Goal: Task Accomplishment & Management: Complete application form

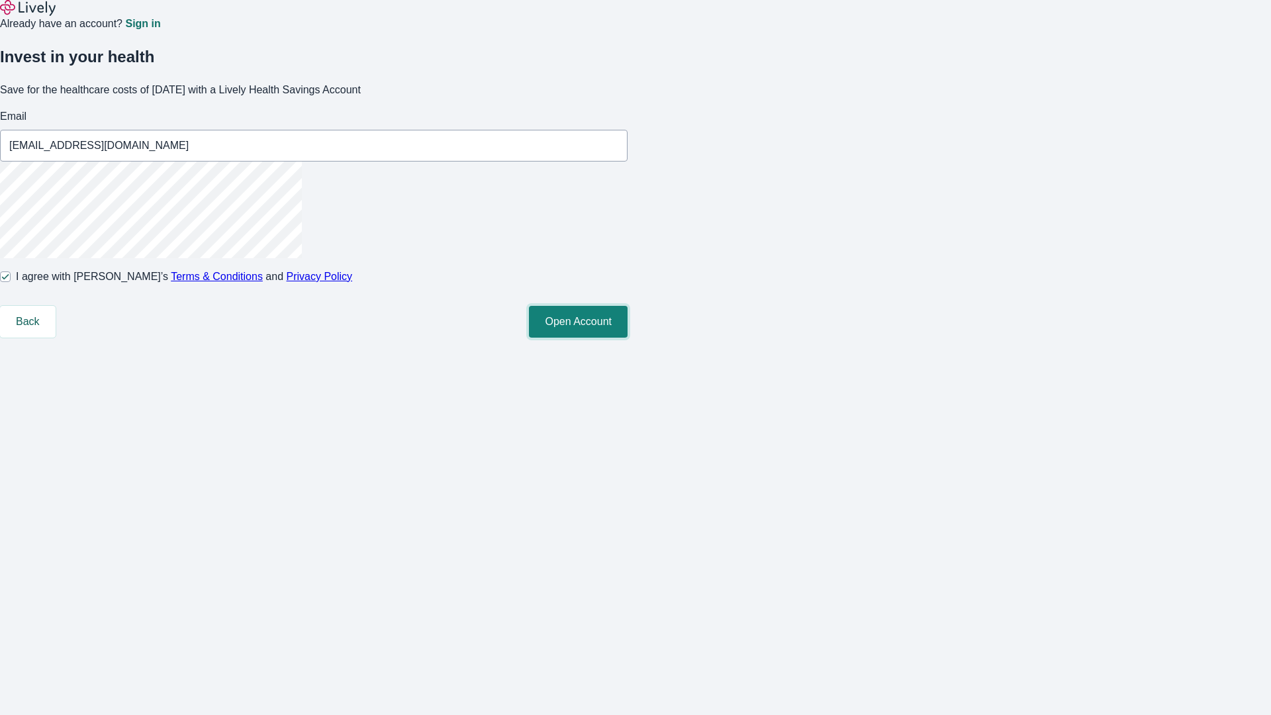
click at [628, 338] on button "Open Account" at bounding box center [578, 322] width 99 height 32
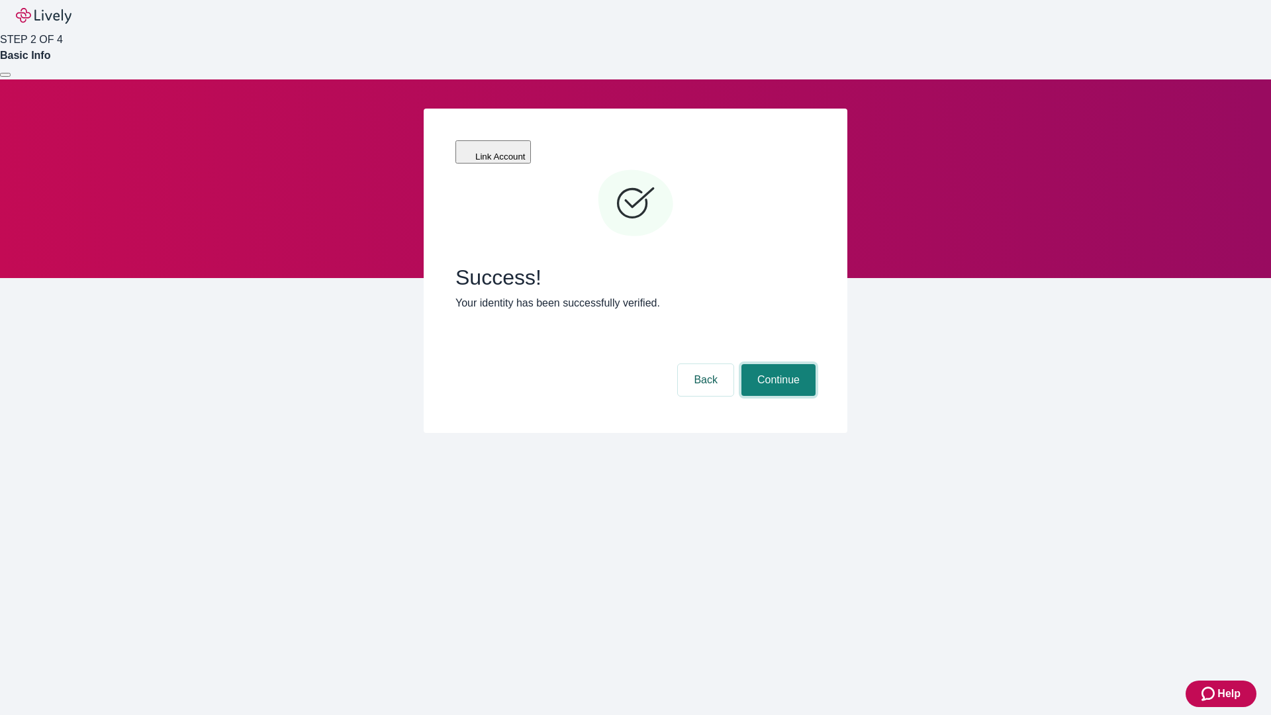
click at [777, 364] on button "Continue" at bounding box center [778, 380] width 74 height 32
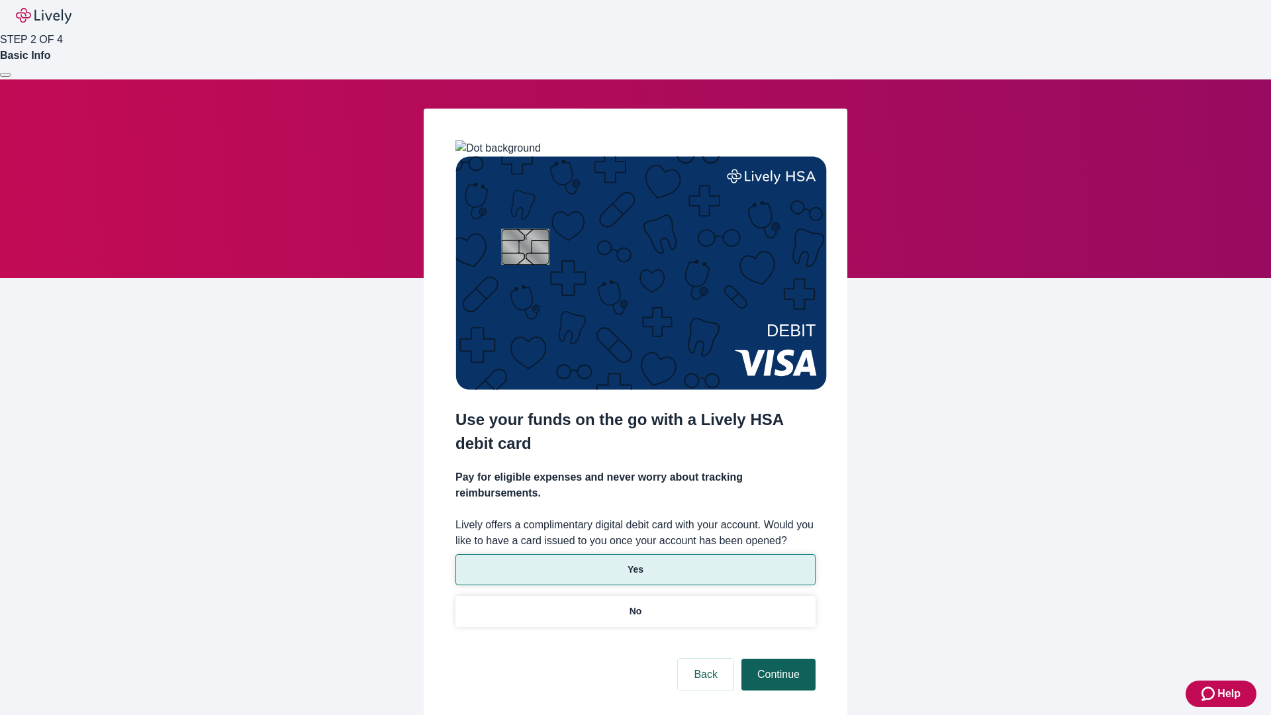
click at [635, 604] on p "No" at bounding box center [636, 611] width 13 height 14
click at [777, 659] on button "Continue" at bounding box center [778, 675] width 74 height 32
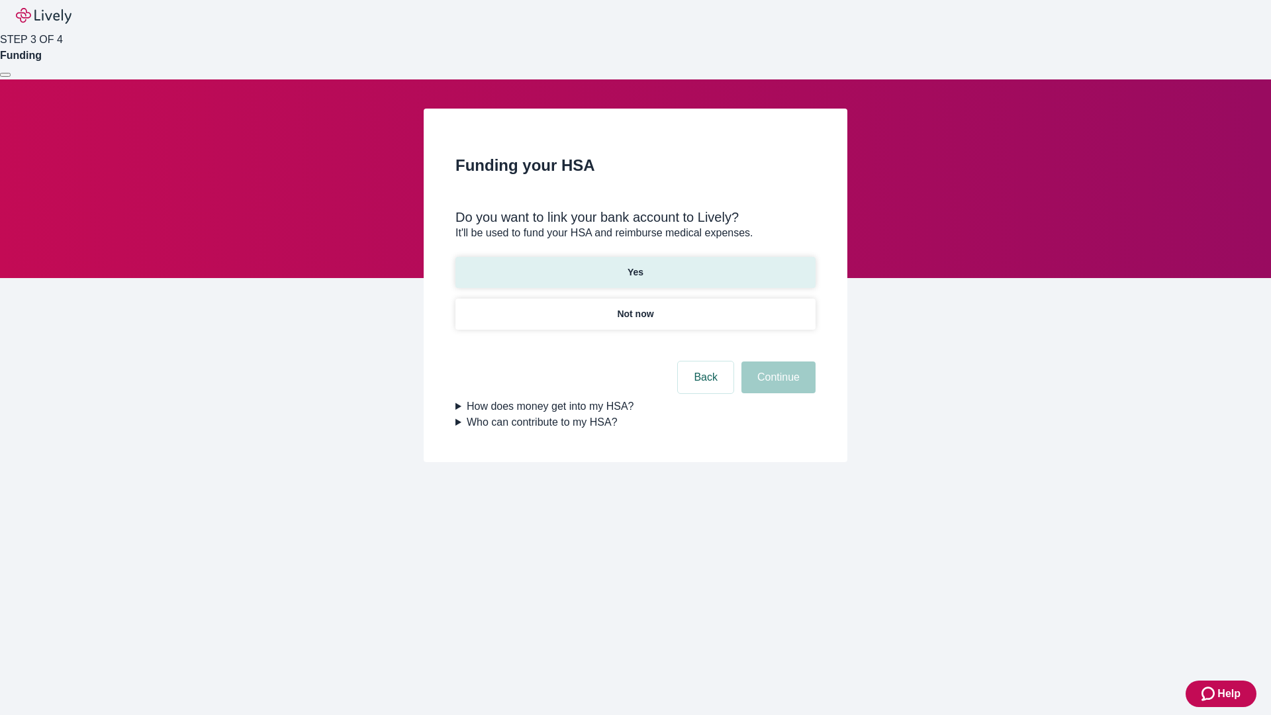
click at [635, 265] on p "Yes" at bounding box center [636, 272] width 16 height 14
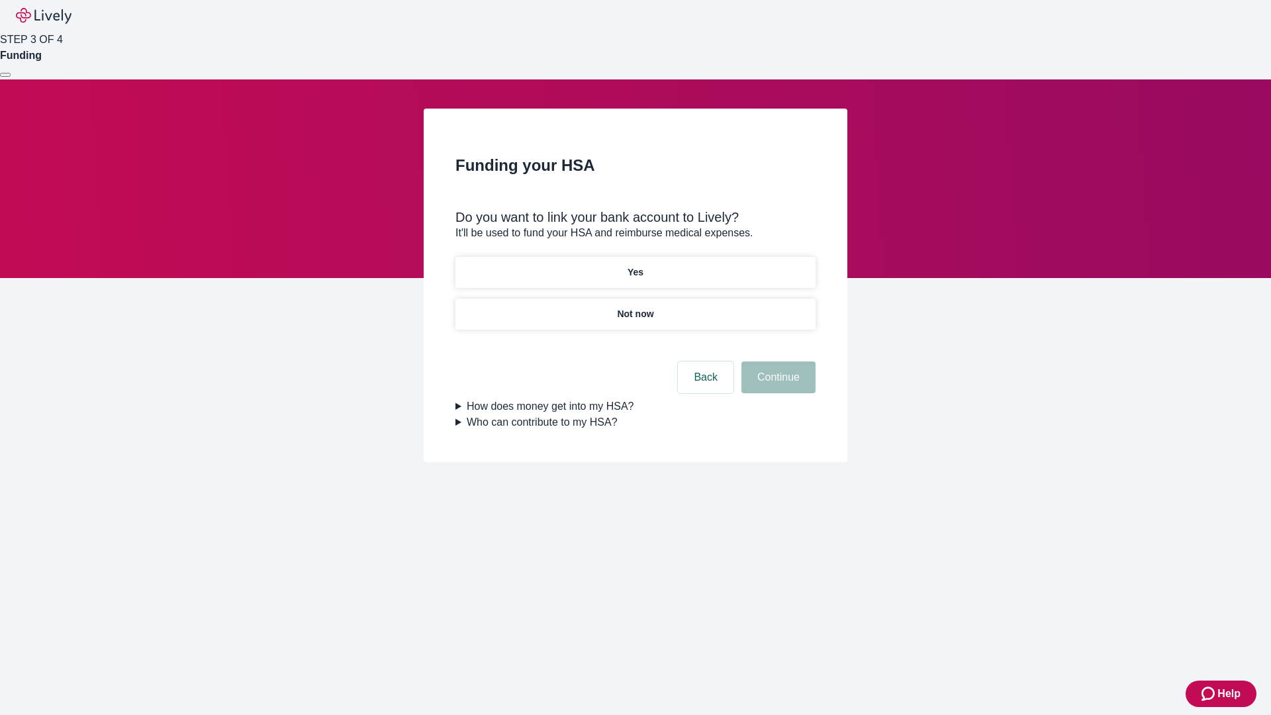
click at [777, 361] on button "Continue" at bounding box center [778, 377] width 74 height 32
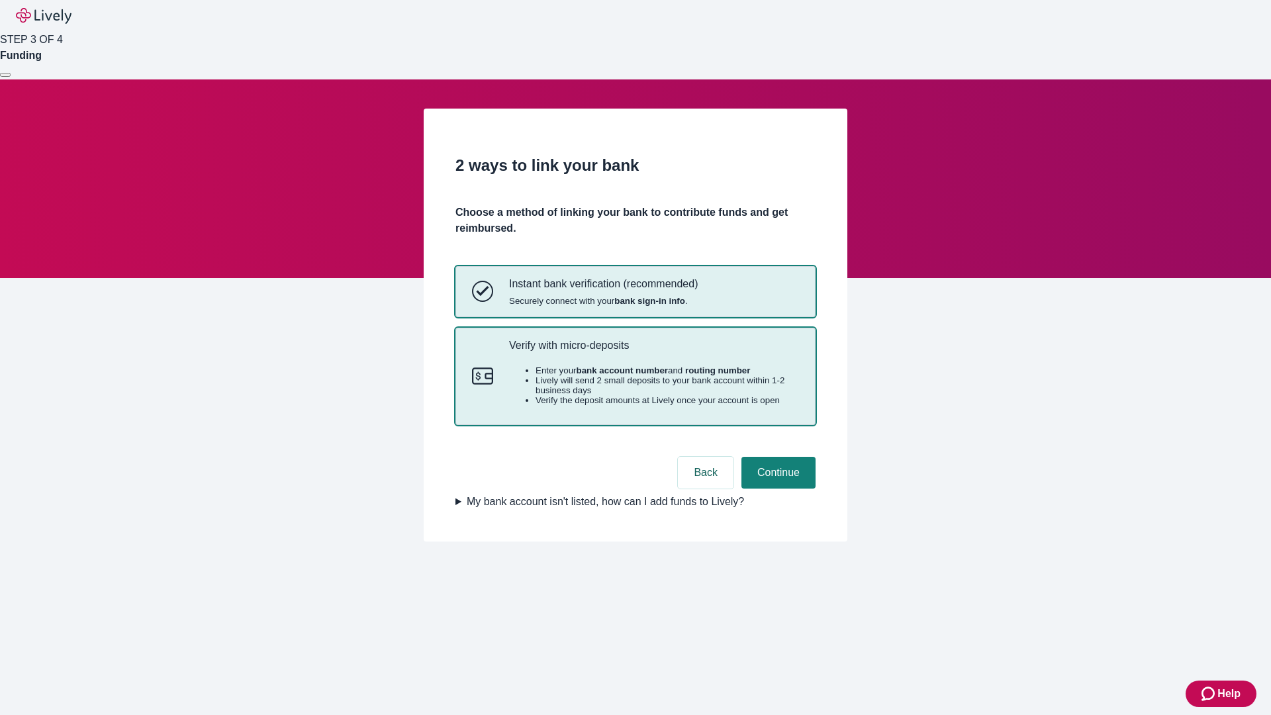
click at [653, 352] on p "Verify with micro-deposits" at bounding box center [654, 345] width 290 height 13
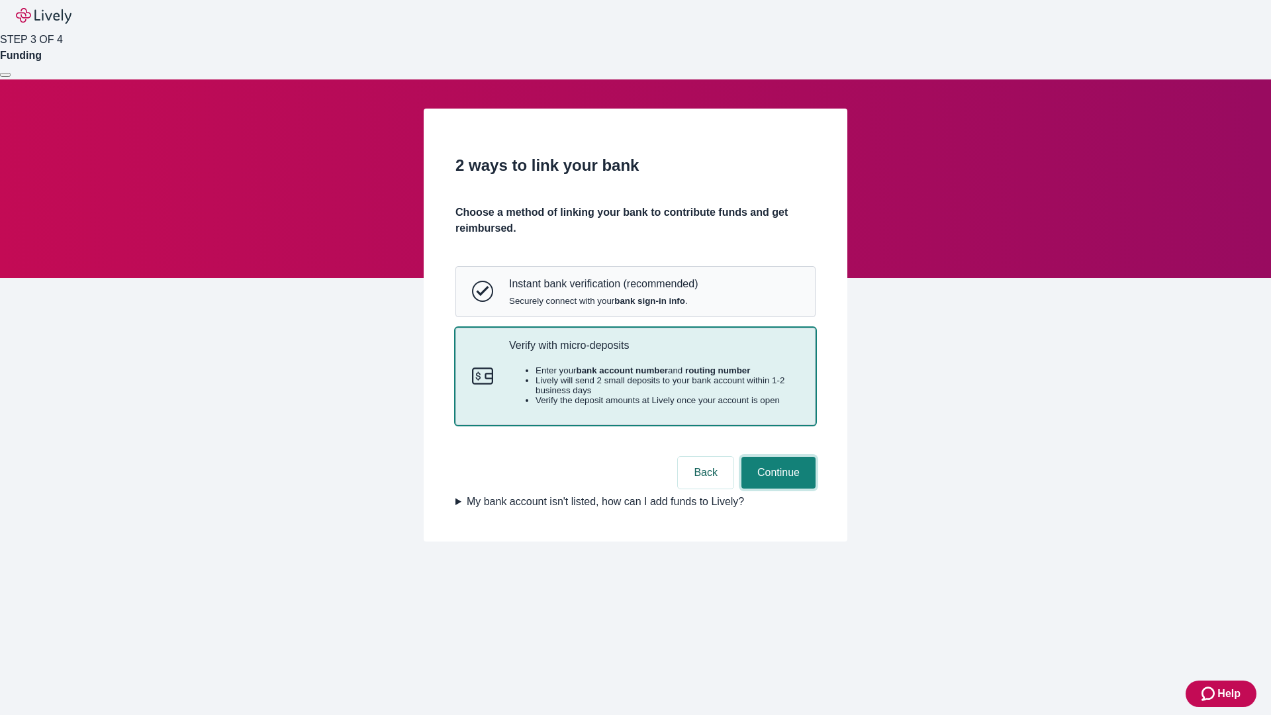
click at [777, 489] on button "Continue" at bounding box center [778, 473] width 74 height 32
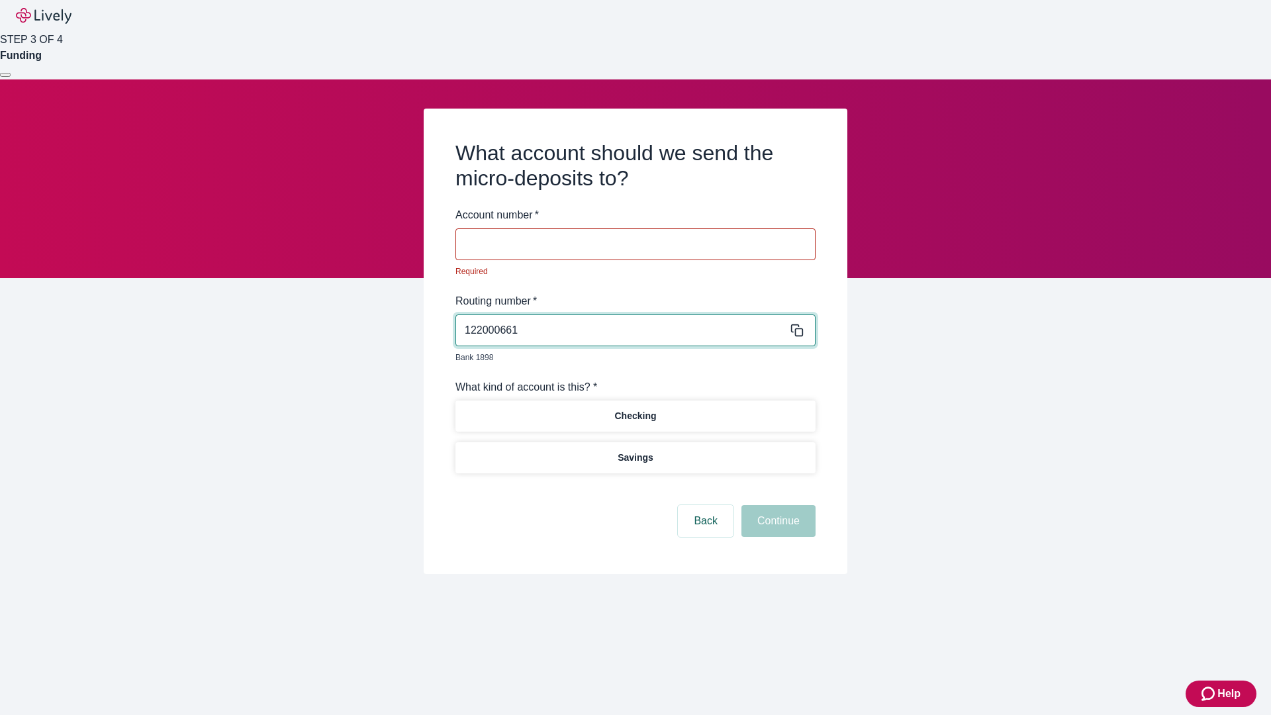
type input "122000661"
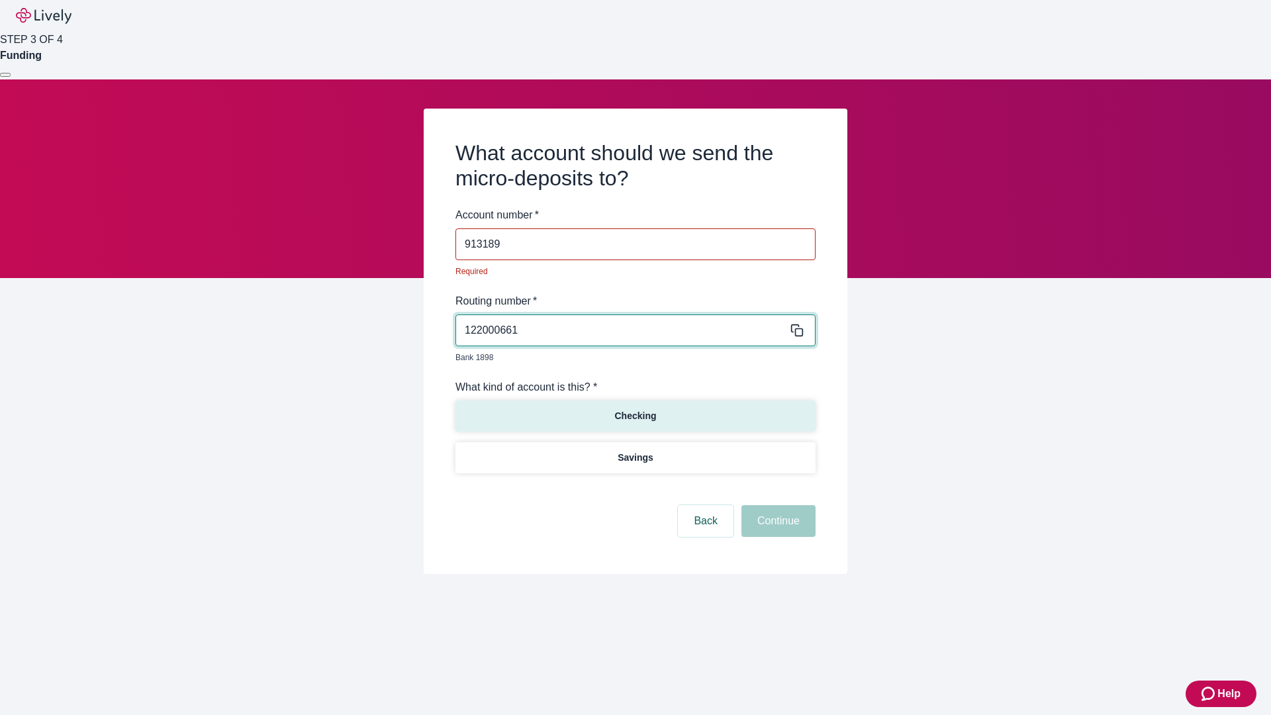
type input "913189"
click at [635, 409] on p "Checking" at bounding box center [635, 416] width 42 height 14
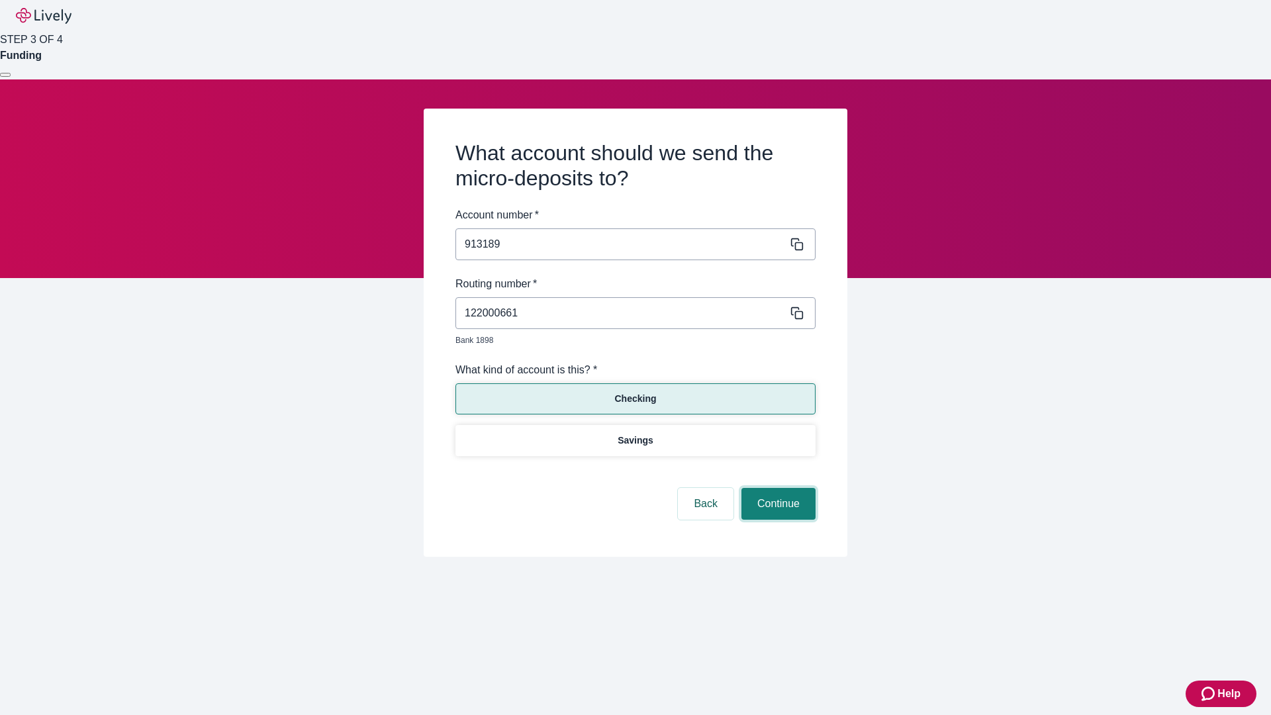
click at [777, 489] on button "Continue" at bounding box center [778, 504] width 74 height 32
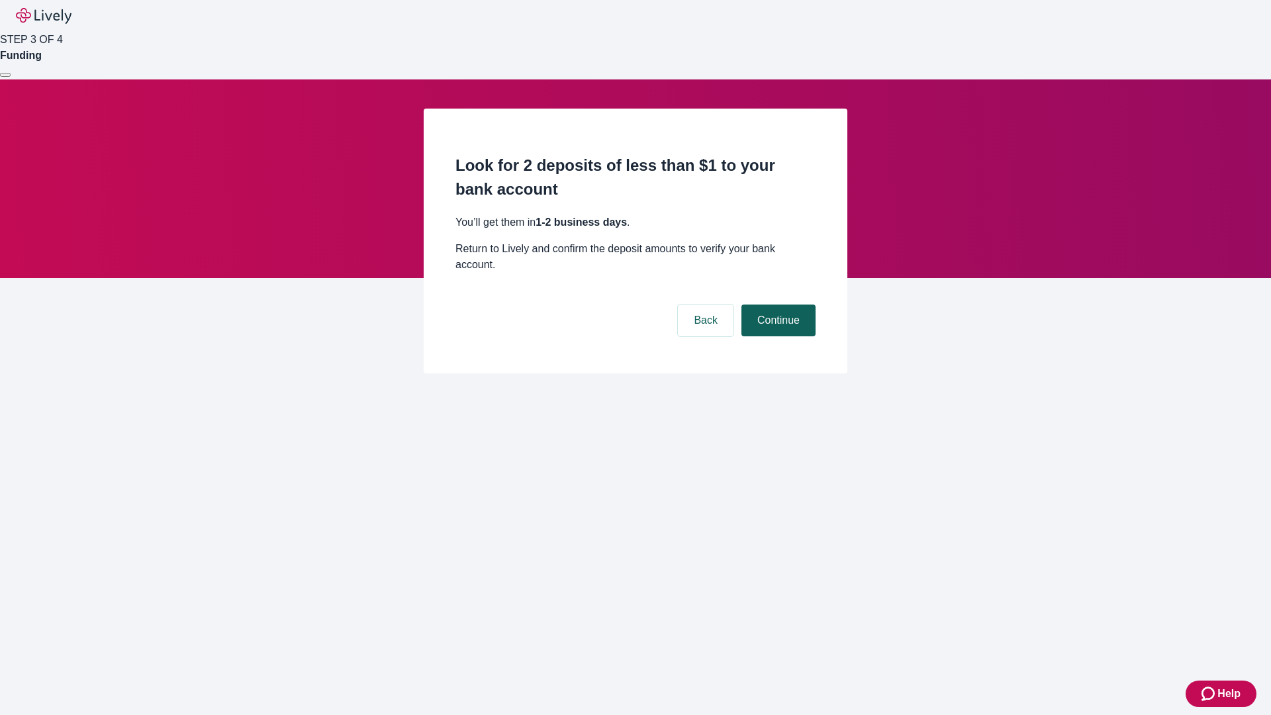
click at [777, 305] on button "Continue" at bounding box center [778, 321] width 74 height 32
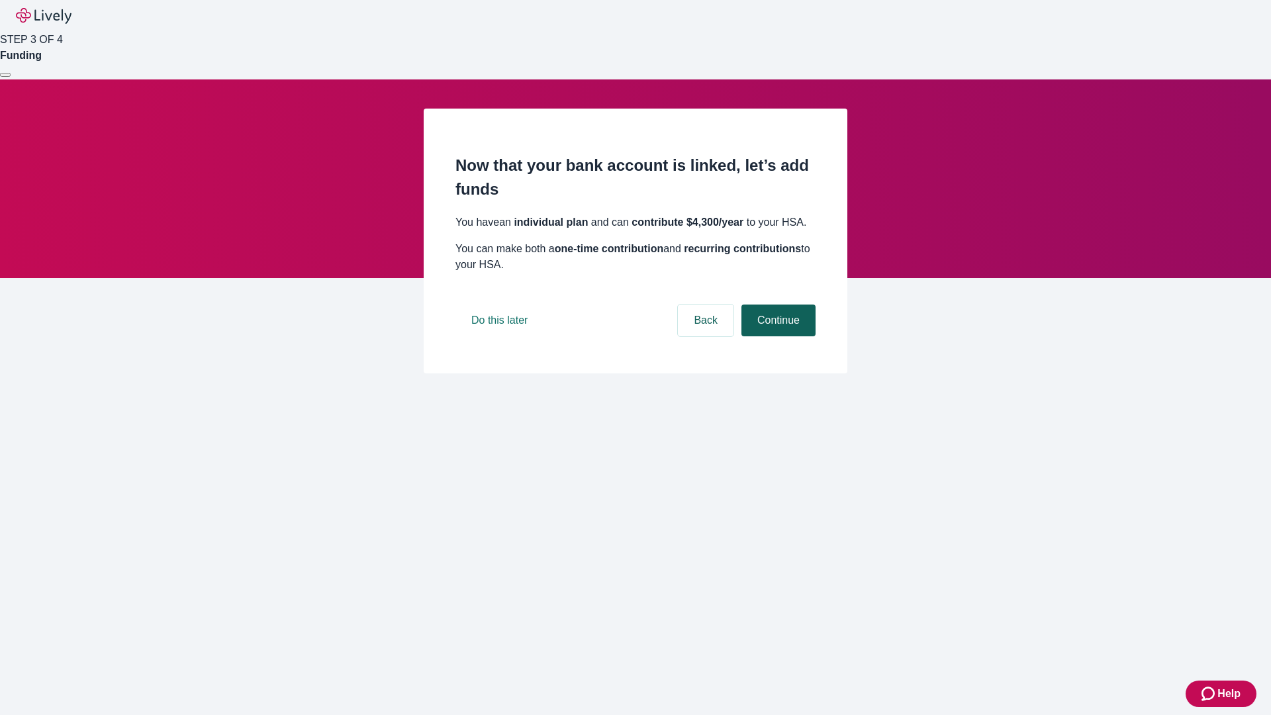
click at [777, 336] on button "Continue" at bounding box center [778, 321] width 74 height 32
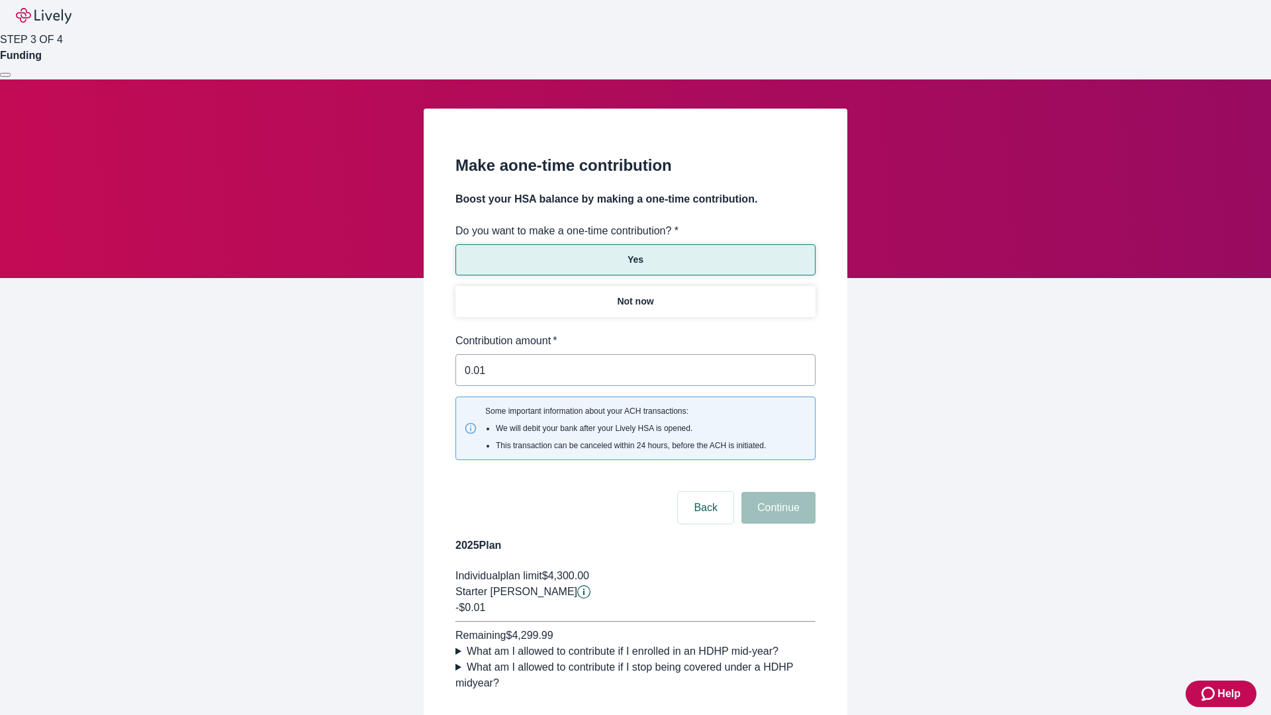
type input "0.01"
click at [777, 492] on button "Continue" at bounding box center [778, 508] width 74 height 32
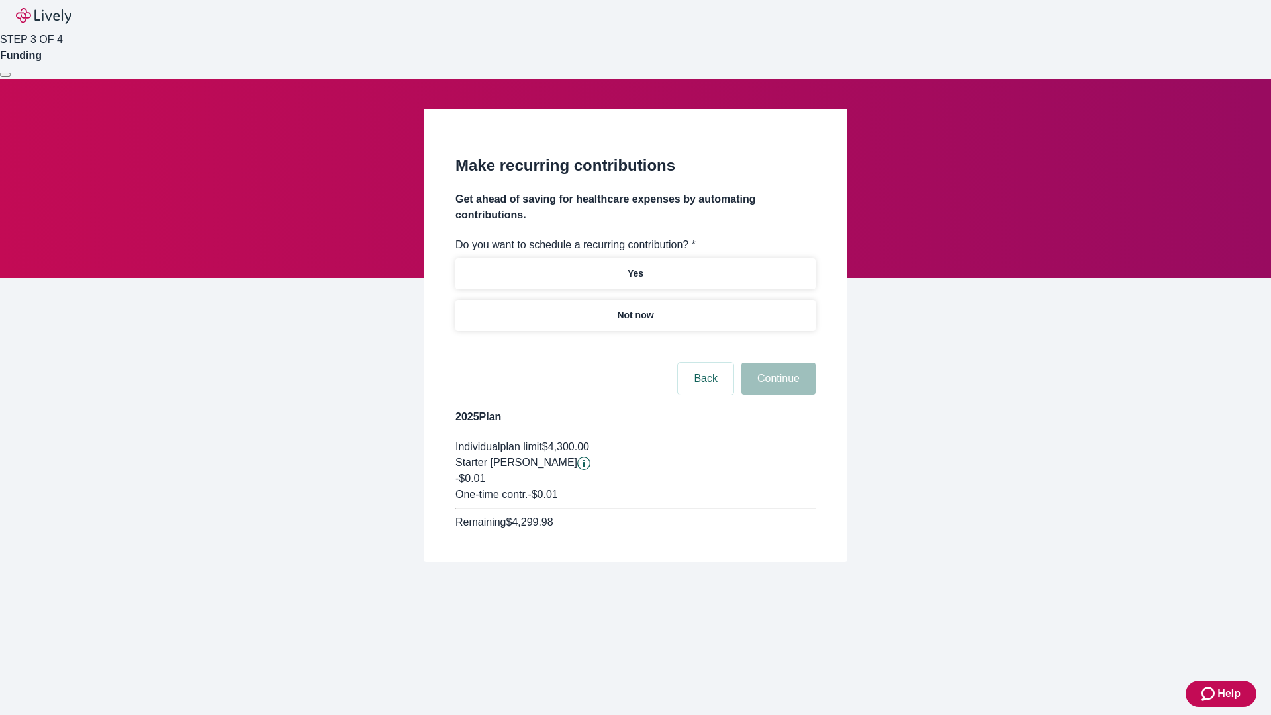
click at [635, 309] on p "Not now" at bounding box center [635, 316] width 36 height 14
click at [777, 363] on button "Continue" at bounding box center [778, 379] width 74 height 32
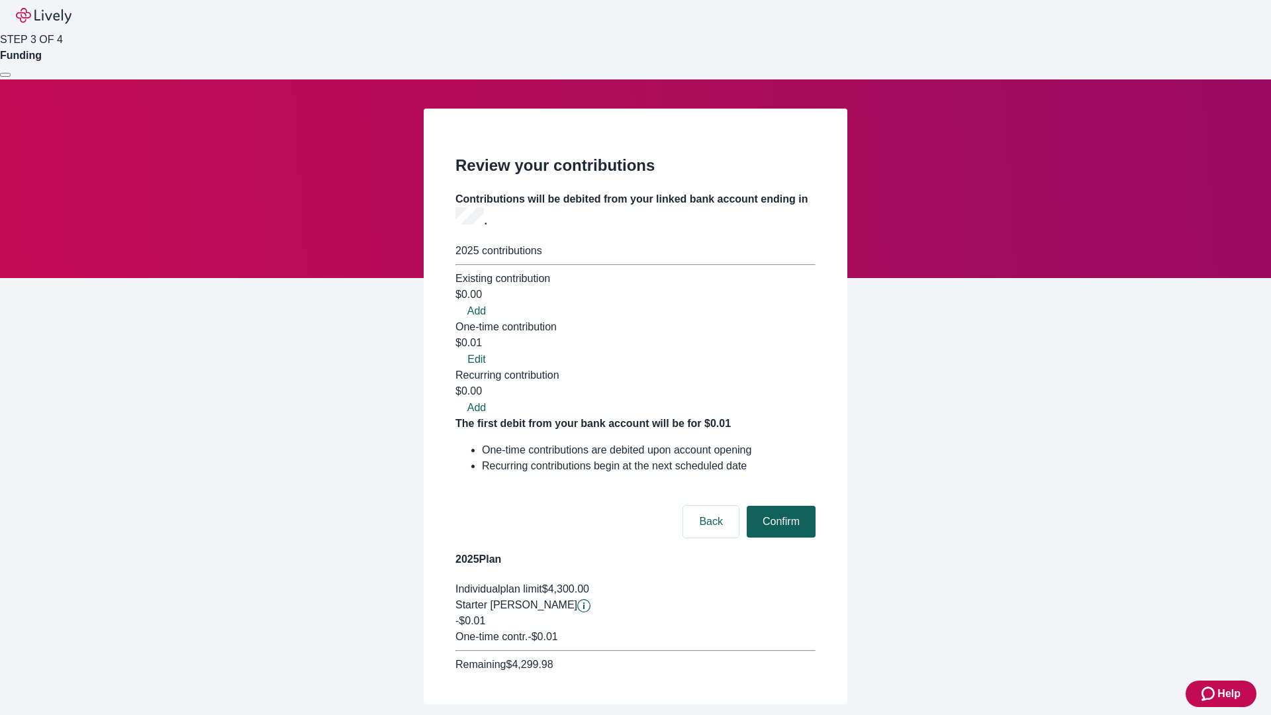
click at [779, 506] on button "Confirm" at bounding box center [781, 522] width 69 height 32
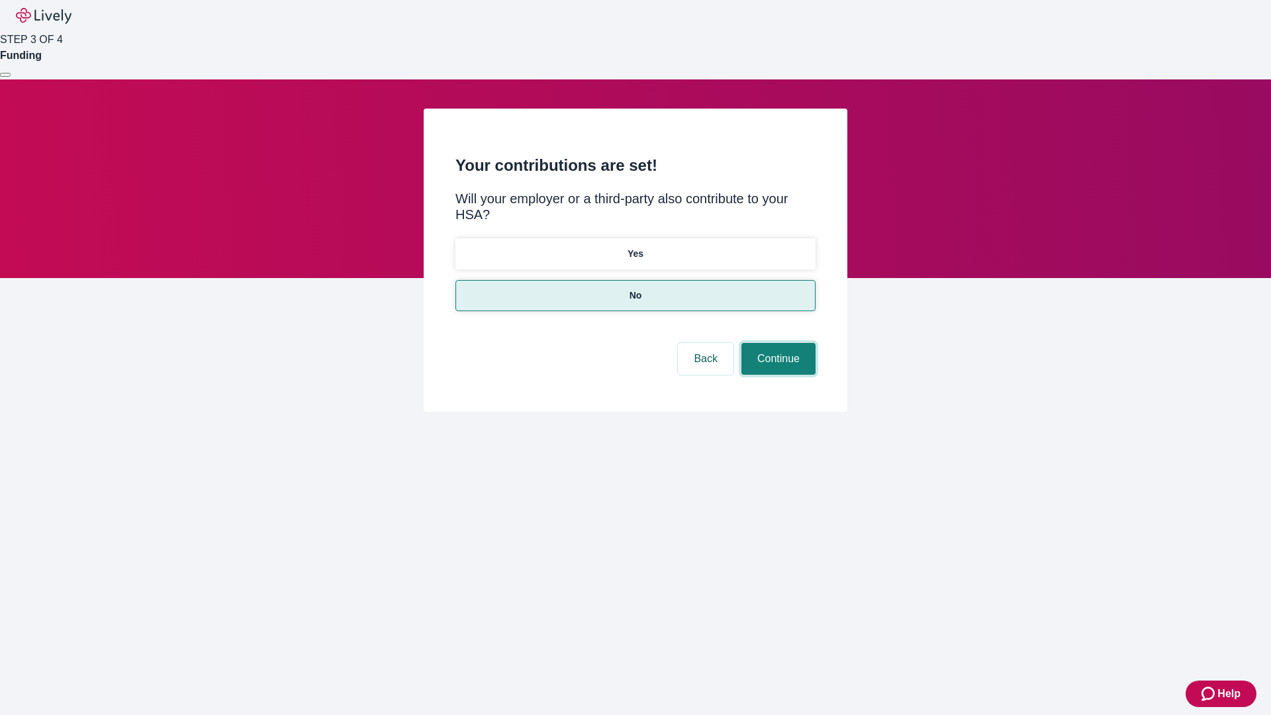
click at [777, 343] on button "Continue" at bounding box center [778, 359] width 74 height 32
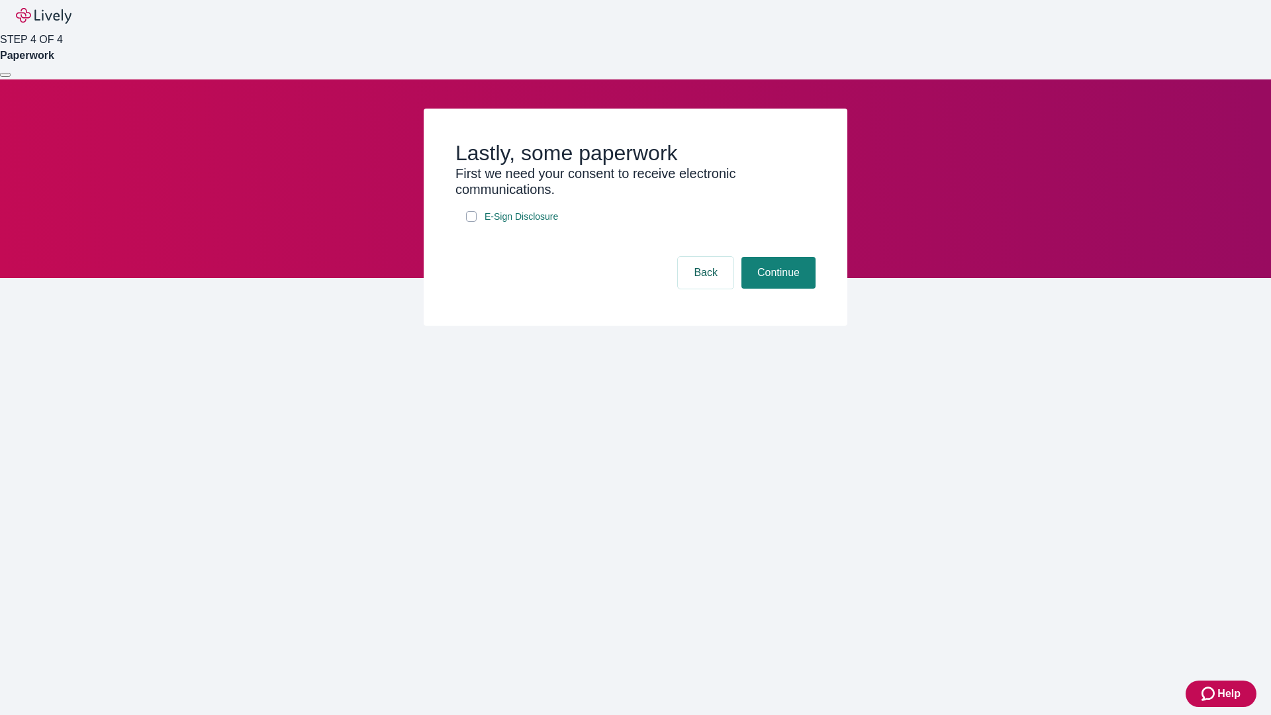
click at [471, 222] on input "E-Sign Disclosure" at bounding box center [471, 216] width 11 height 11
checkbox input "true"
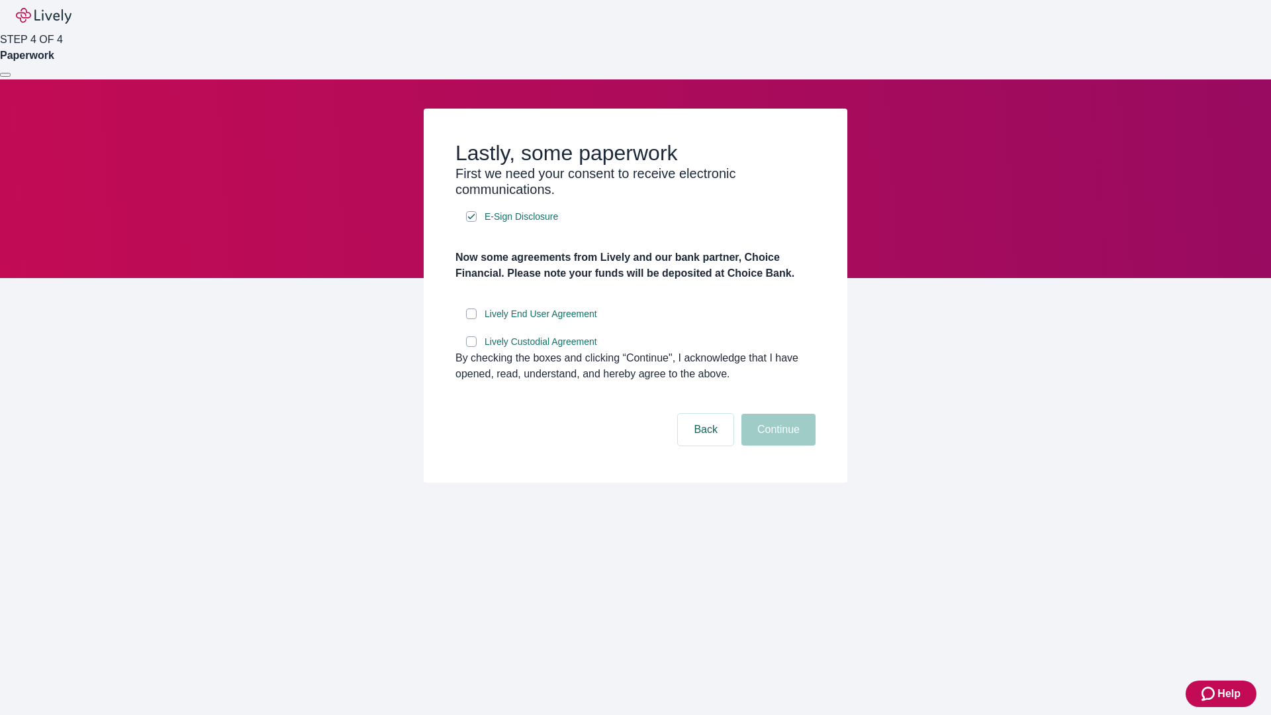
click at [471, 319] on input "Lively End User Agreement" at bounding box center [471, 314] width 11 height 11
checkbox input "true"
click at [471, 347] on input "Lively Custodial Agreement" at bounding box center [471, 341] width 11 height 11
checkbox input "true"
click at [777, 446] on button "Continue" at bounding box center [778, 430] width 74 height 32
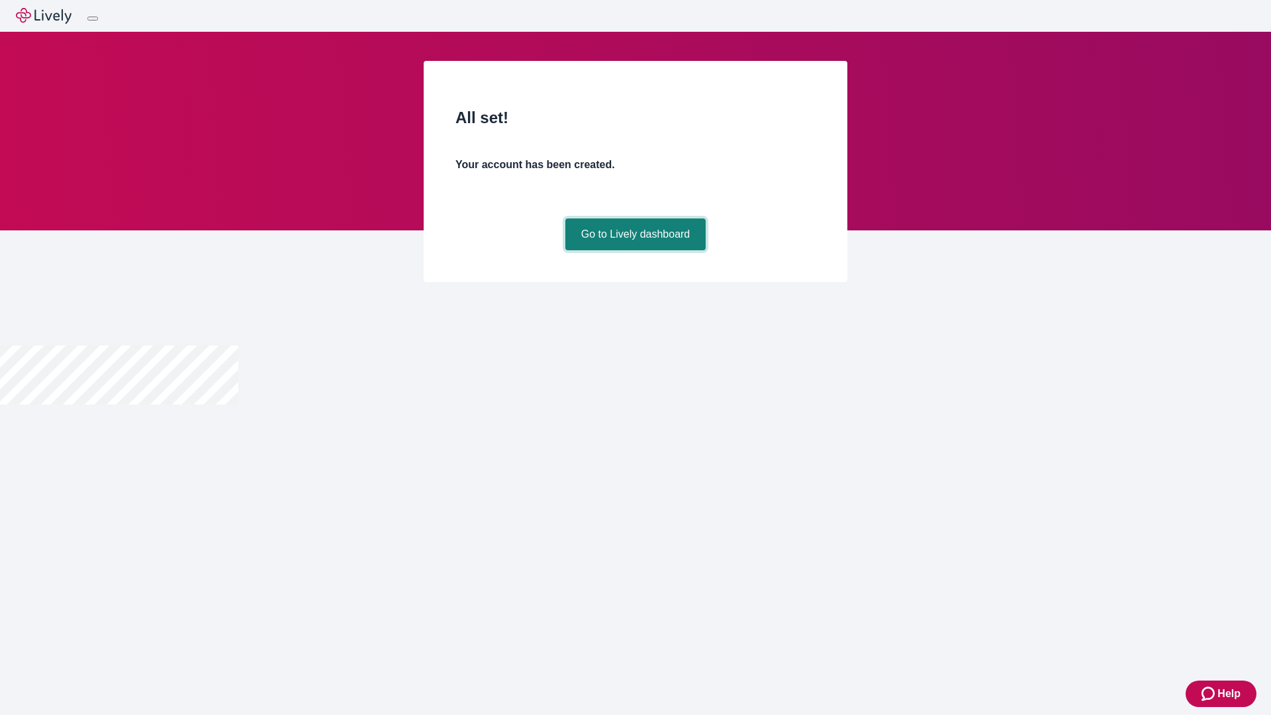
click at [635, 250] on link "Go to Lively dashboard" at bounding box center [635, 234] width 141 height 32
